Goal: Task Accomplishment & Management: Complete application form

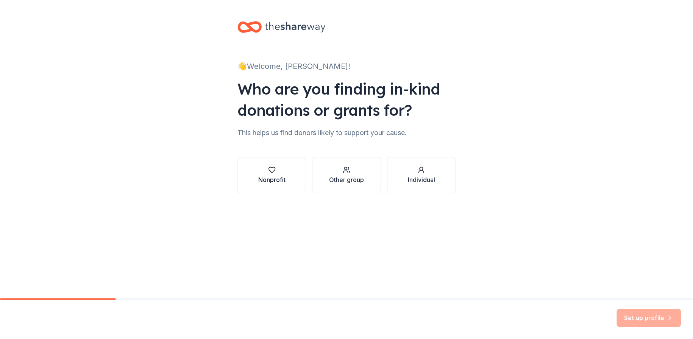
click at [268, 178] on div "Nonprofit" at bounding box center [271, 179] width 27 height 9
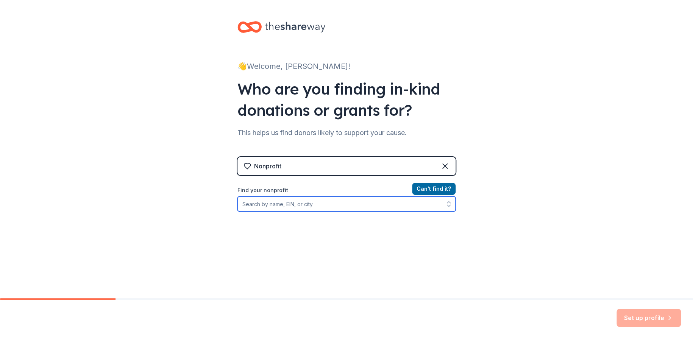
click at [260, 205] on input "Find your nonprofit" at bounding box center [346, 204] width 218 height 15
type input "39"
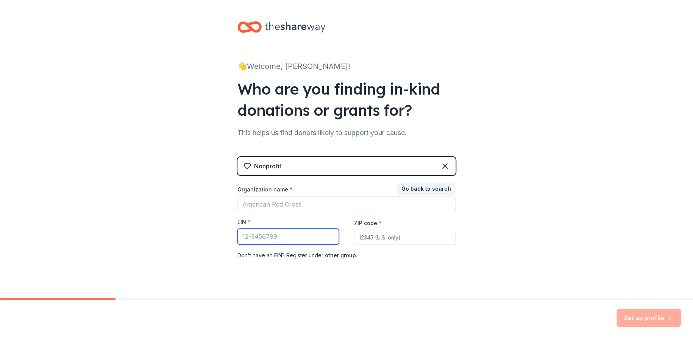
click at [260, 238] on input "EIN *" at bounding box center [288, 237] width 102 height 16
type input "[US_EMPLOYER_IDENTIFICATION_NUMBER]"
click at [379, 236] on input "ZIP code *" at bounding box center [405, 237] width 102 height 15
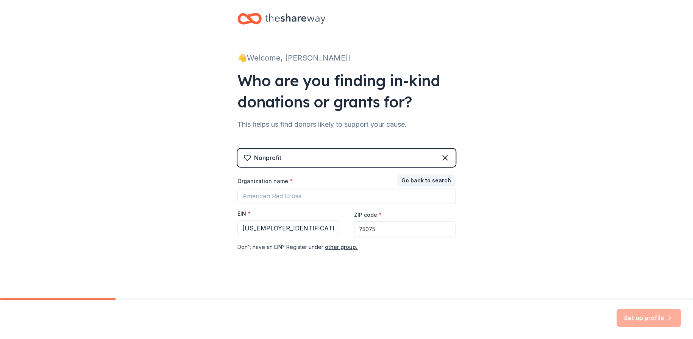
scroll to position [13, 0]
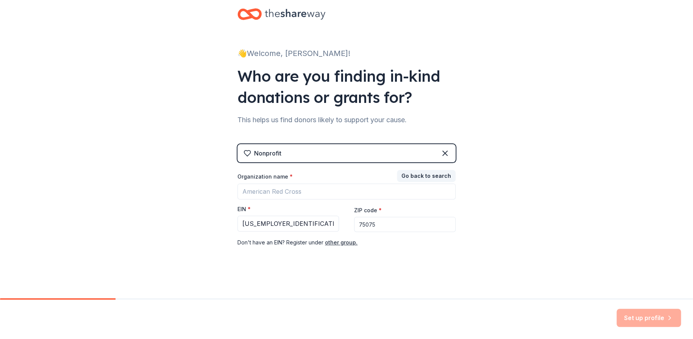
type input "75075"
click at [267, 192] on input "Organization name *" at bounding box center [346, 192] width 218 height 16
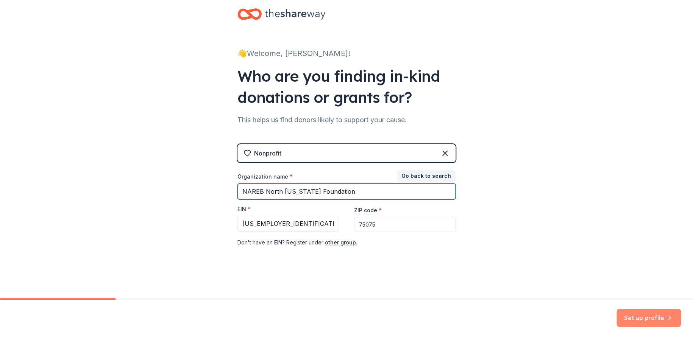
type input "NAREB North [US_STATE] Foundation"
click at [638, 315] on button "Set up profile" at bounding box center [649, 318] width 64 height 18
